Goal: Task Accomplishment & Management: Complete application form

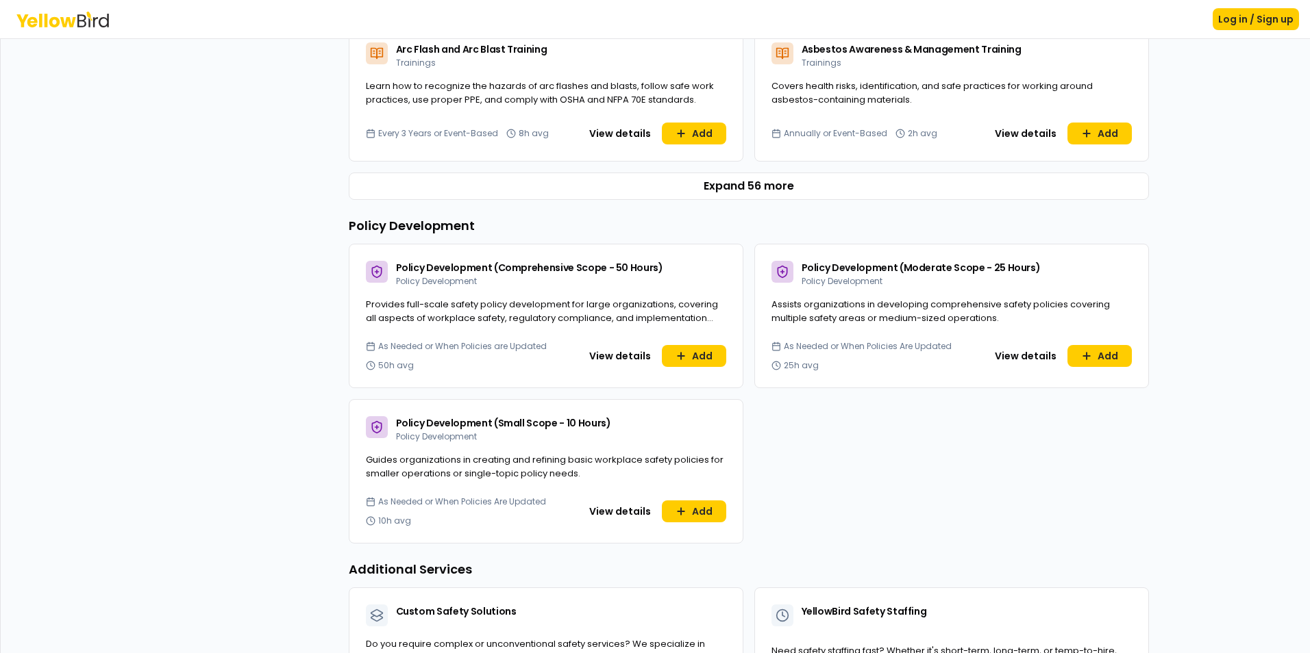
scroll to position [685, 0]
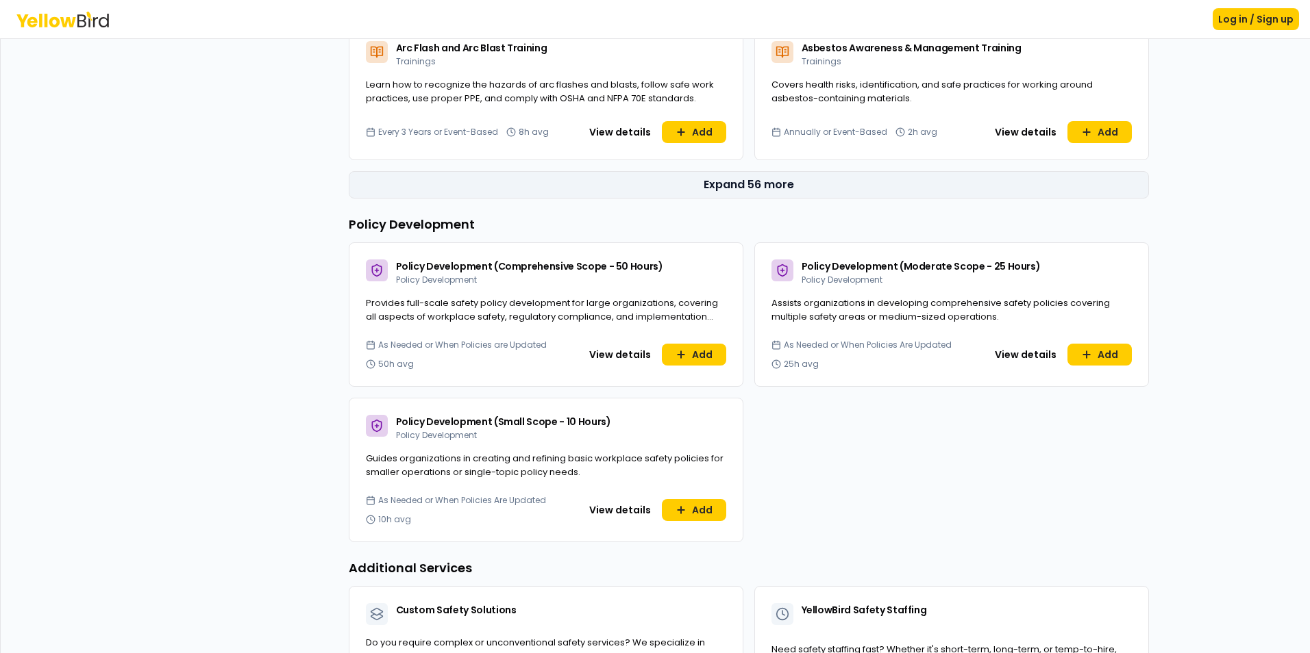
click at [743, 187] on button "Expand 56 more" at bounding box center [749, 184] width 800 height 27
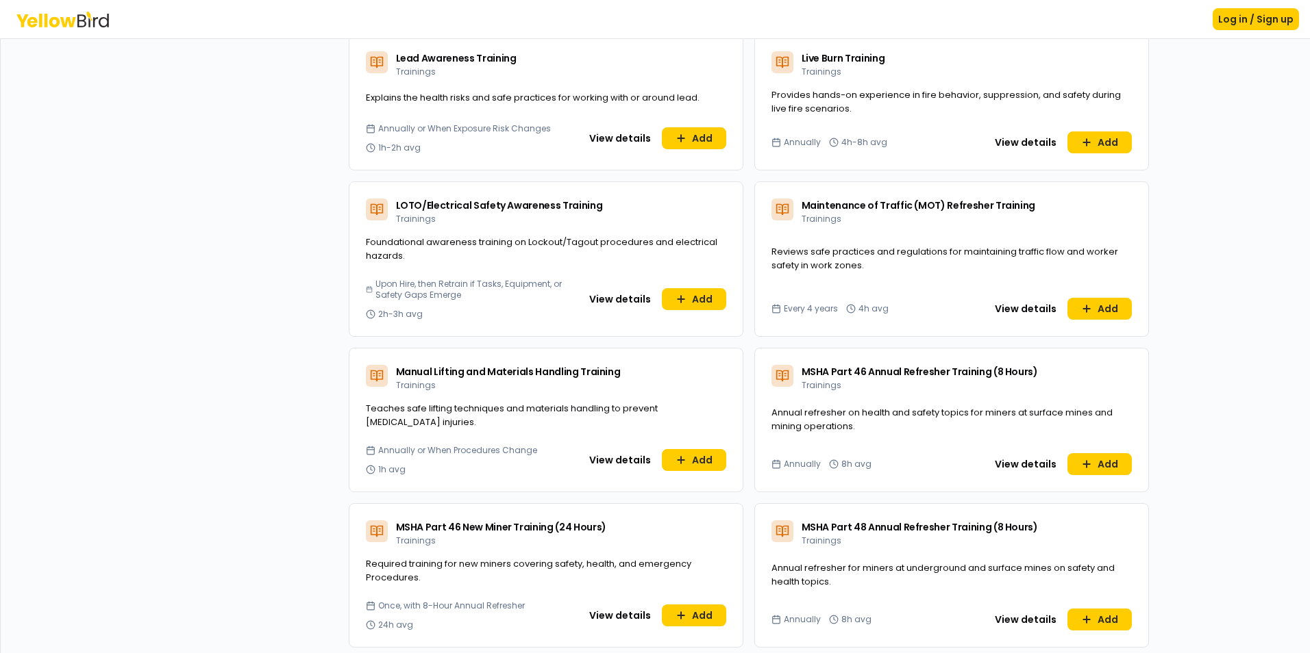
scroll to position [2877, 0]
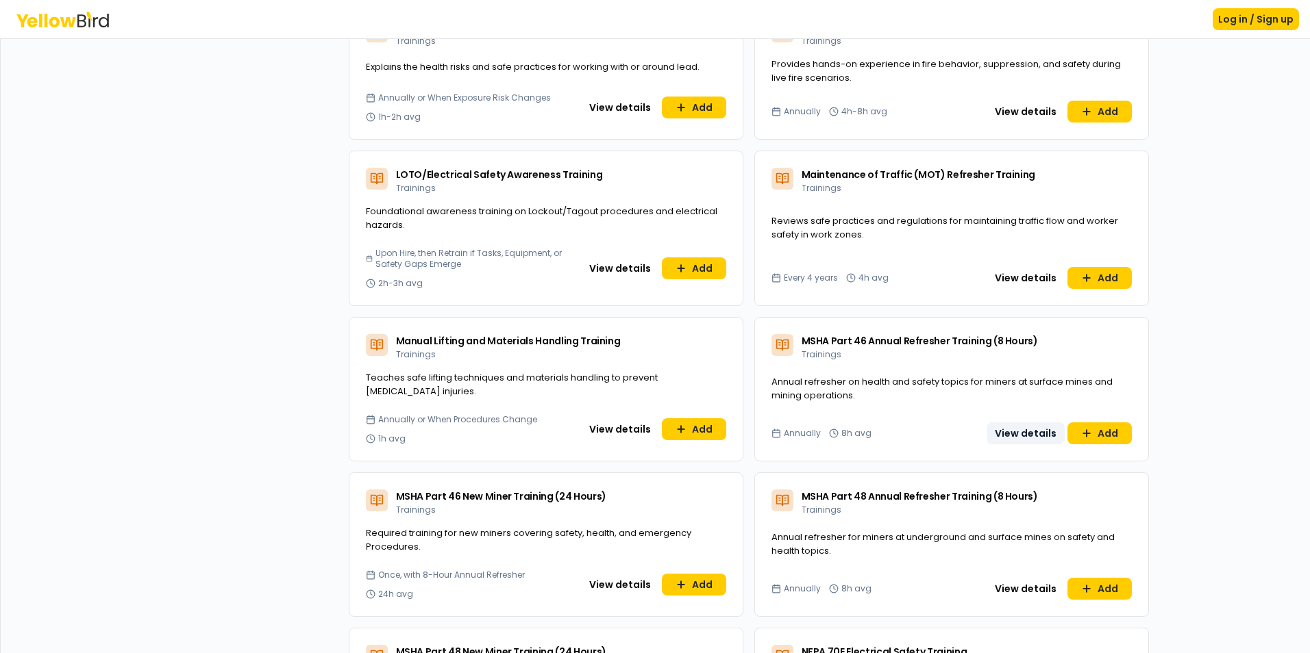
click at [1019, 423] on button "View details" at bounding box center [1025, 434] width 78 height 22
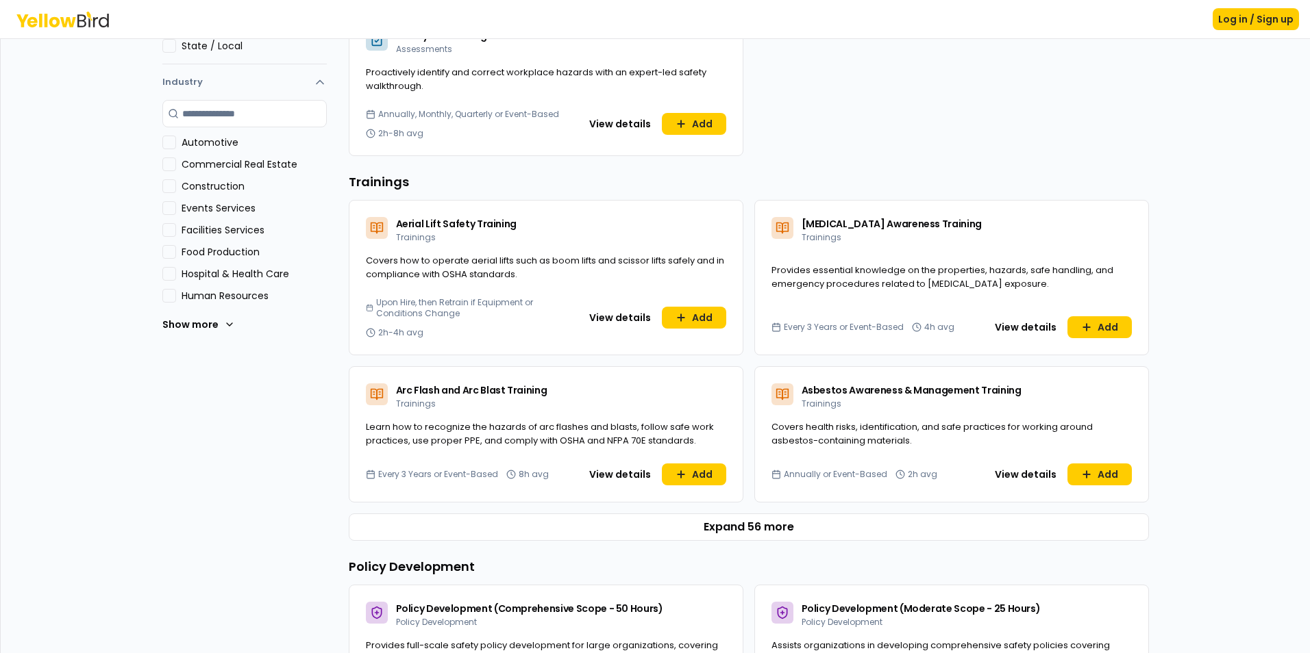
scroll to position [411, 0]
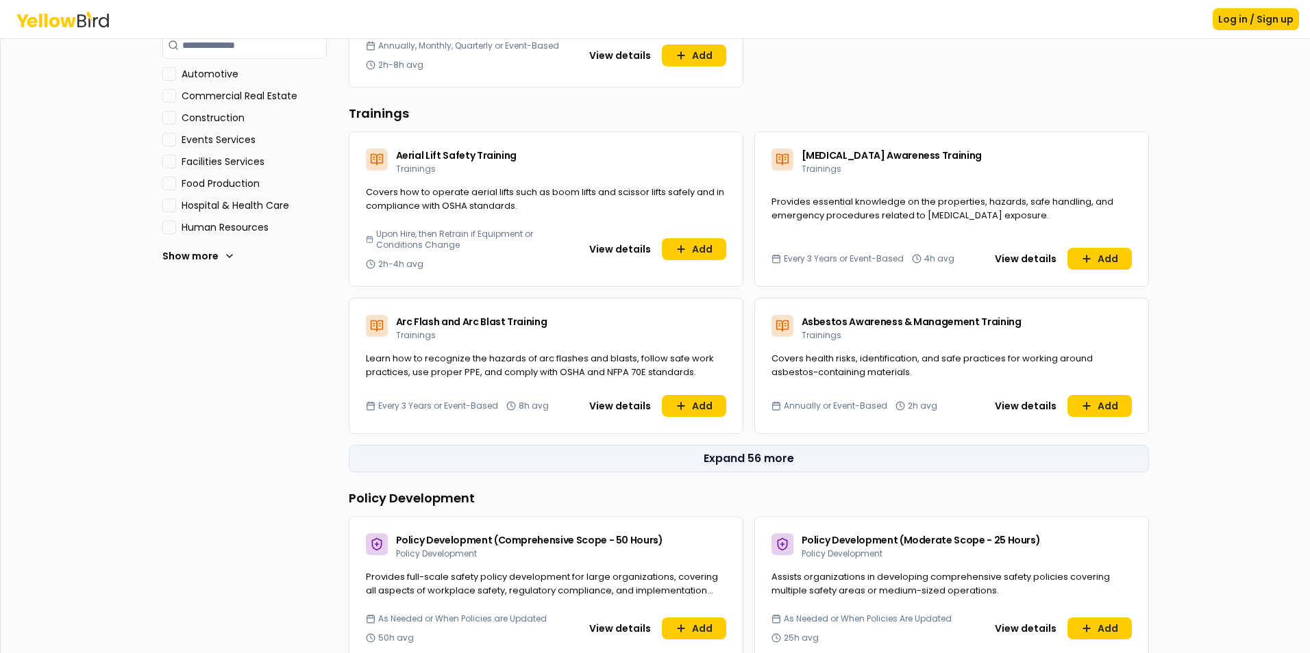
click at [723, 459] on button "Expand 56 more" at bounding box center [749, 458] width 800 height 27
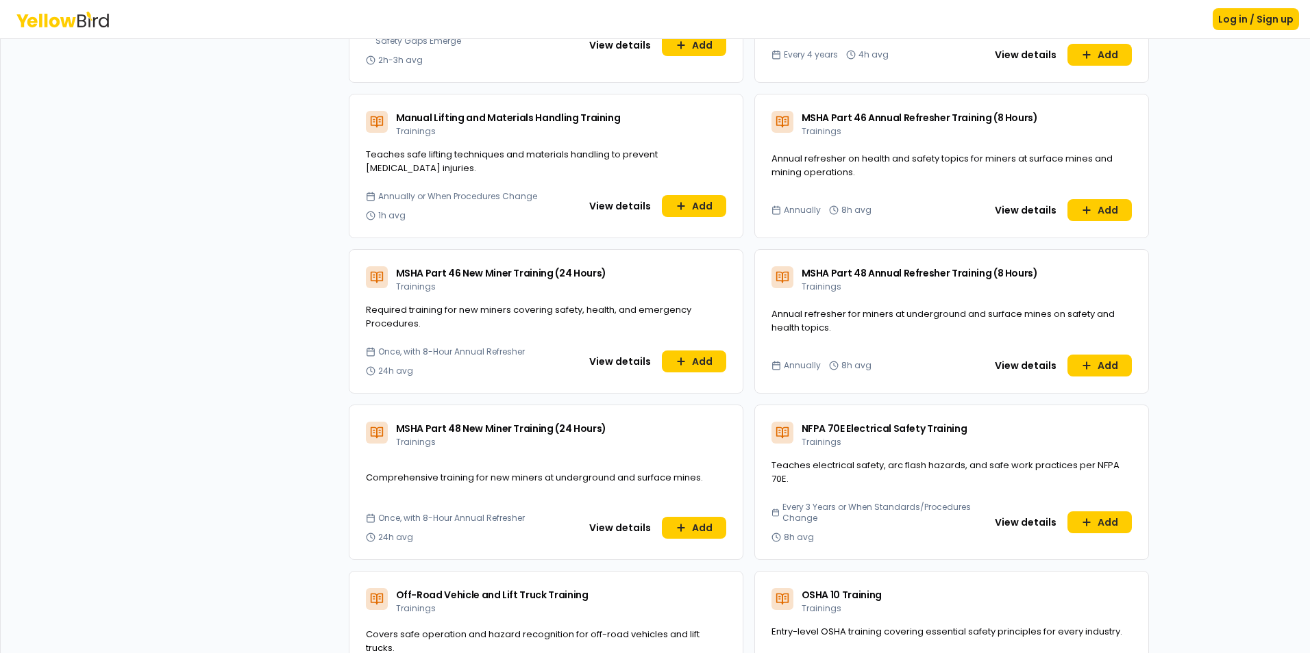
scroll to position [3082, 0]
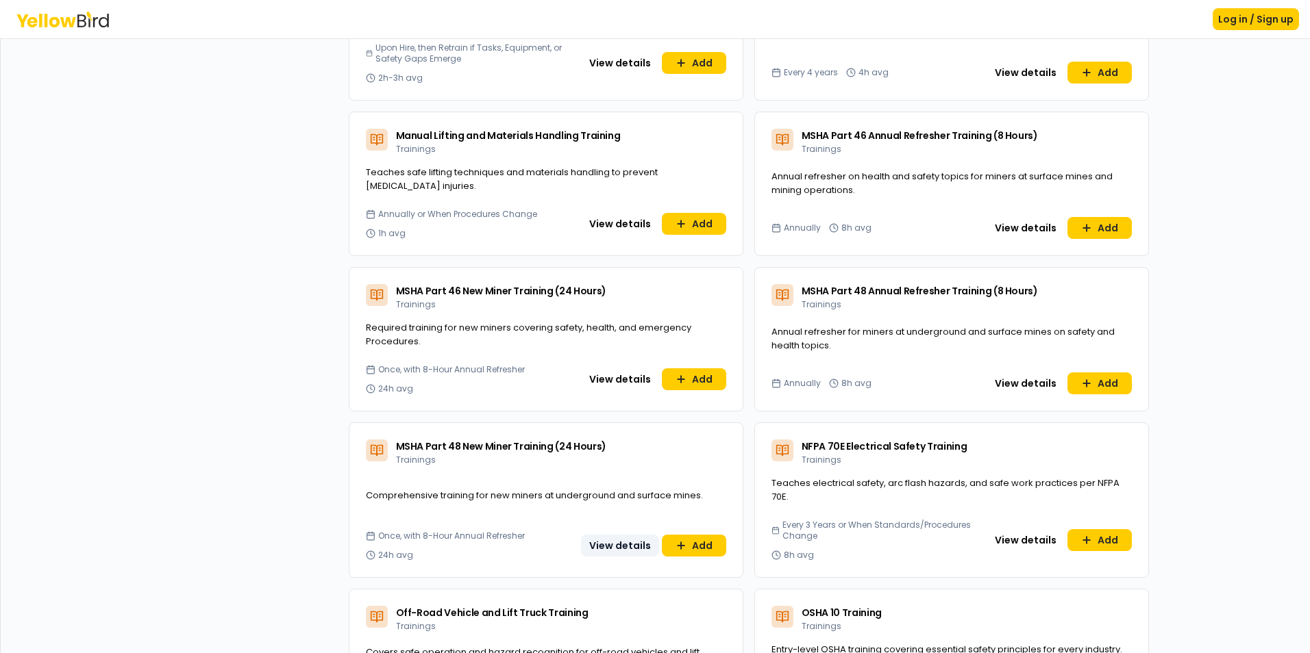
click at [594, 535] on button "View details" at bounding box center [620, 546] width 78 height 22
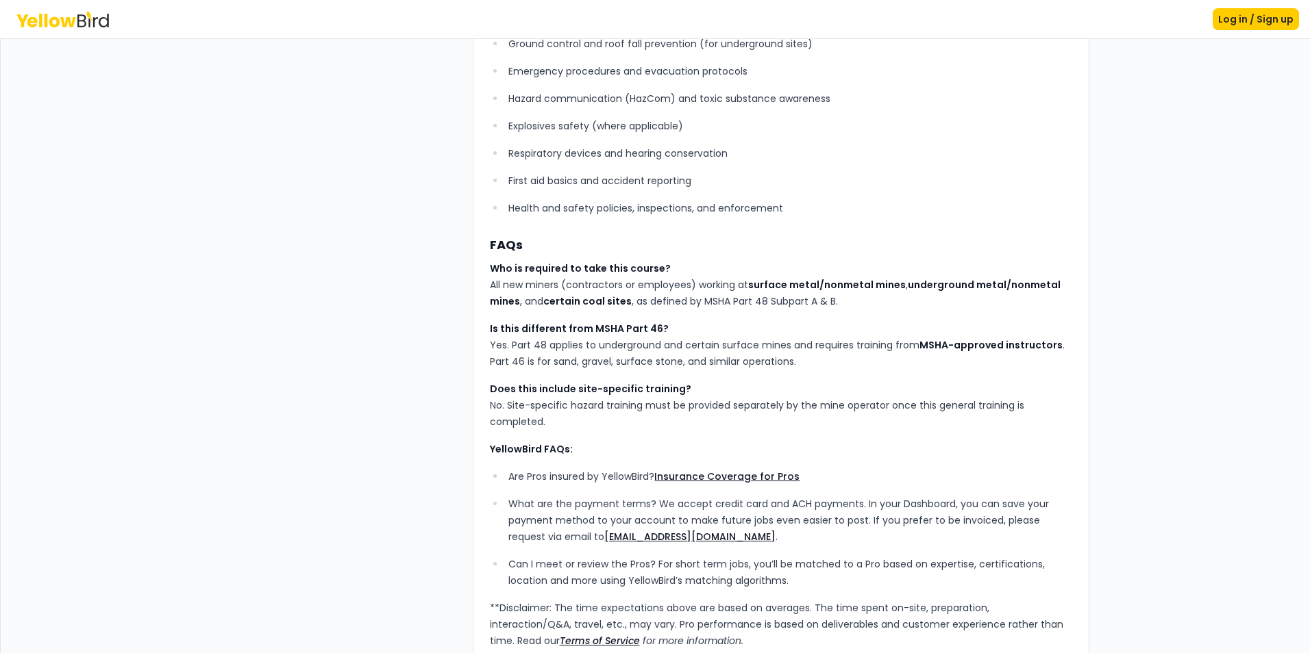
scroll to position [440, 0]
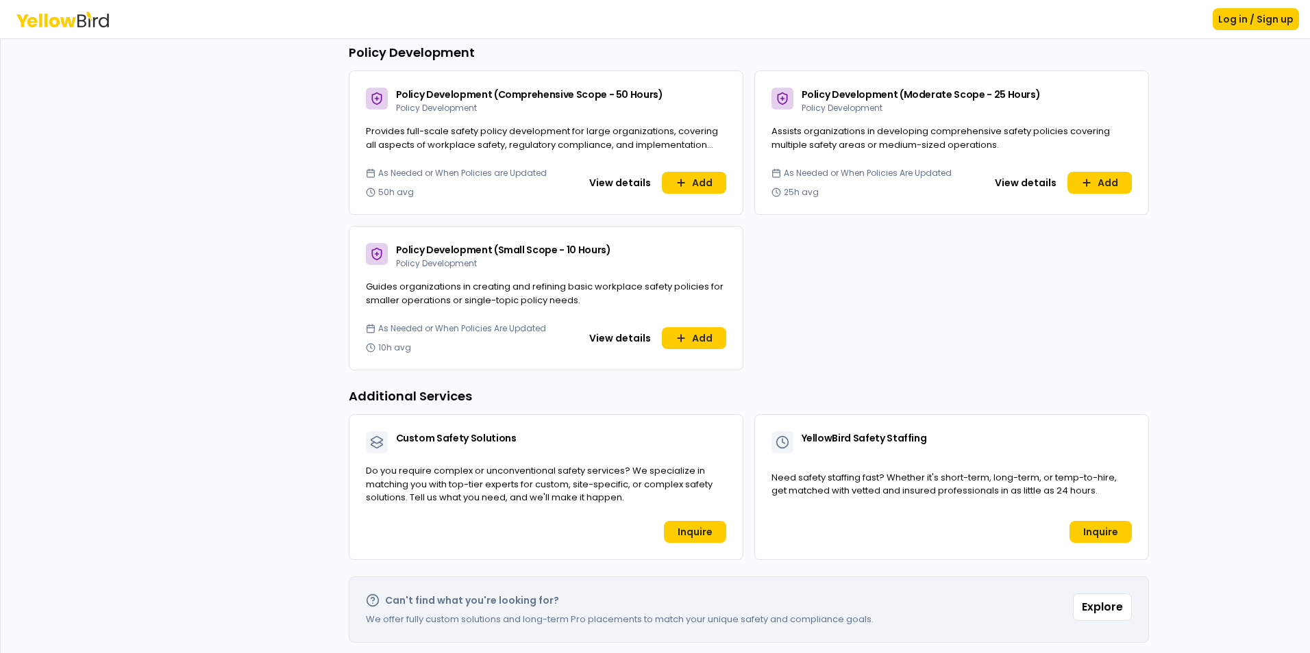
scroll to position [863, 0]
